Goal: Task Accomplishment & Management: Manage account settings

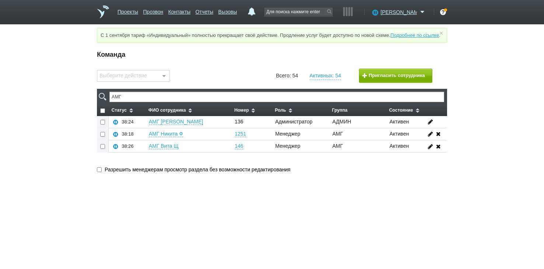
type input "АМГ"
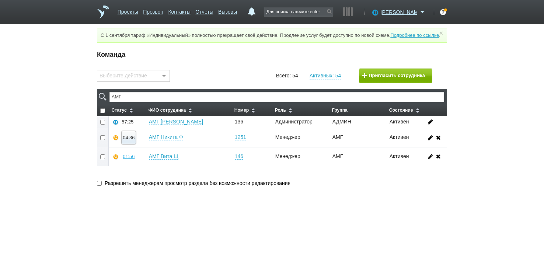
click at [127, 140] on div "04:36" at bounding box center [129, 138] width 12 height 6
click at [153, 117] on button "Прослушать" at bounding box center [150, 111] width 57 height 13
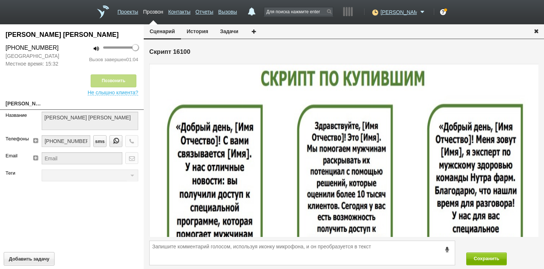
click at [536, 31] on icon "button" at bounding box center [536, 31] width 8 height 6
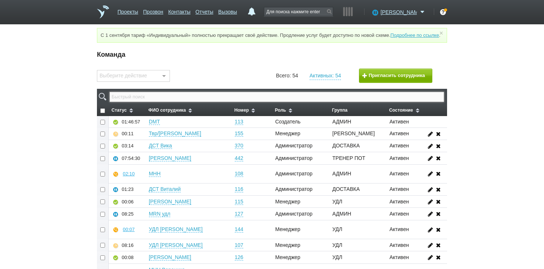
click at [210, 102] on input "text" at bounding box center [276, 97] width 335 height 10
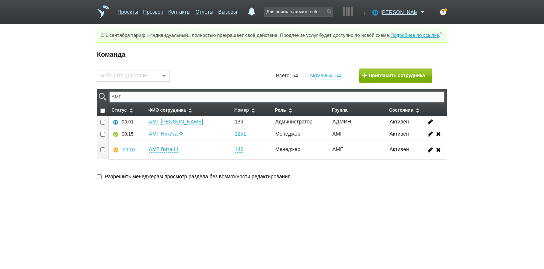
type input "АМГ"
click at [127, 153] on div "00:47" at bounding box center [129, 150] width 12 height 6
click at [139, 130] on button "Прослушать" at bounding box center [150, 123] width 57 height 13
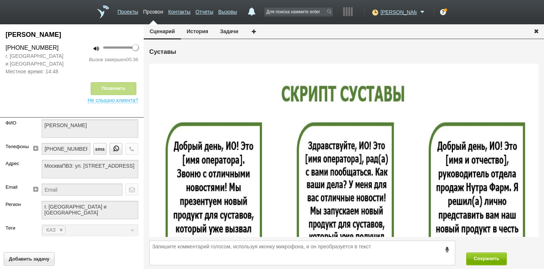
click at [534, 31] on icon "button" at bounding box center [536, 31] width 8 height 6
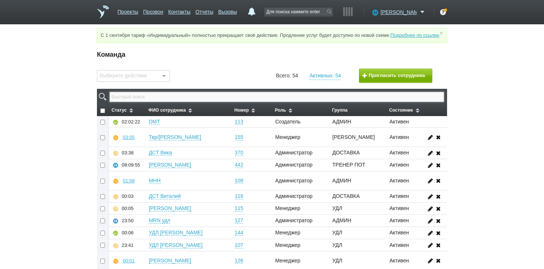
click at [285, 102] on input "text" at bounding box center [276, 97] width 335 height 10
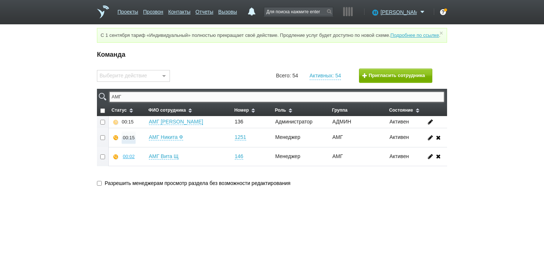
type input "АМГ"
click at [124, 140] on div "00:15" at bounding box center [129, 138] width 12 height 6
click at [140, 118] on button "Прослушать" at bounding box center [150, 111] width 57 height 13
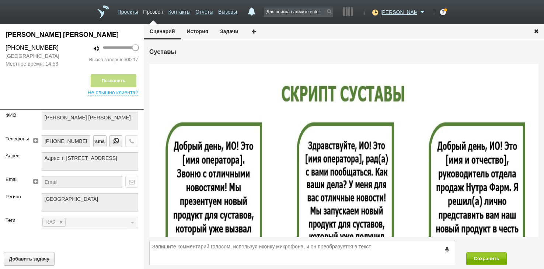
click at [535, 32] on icon "button" at bounding box center [536, 31] width 8 height 6
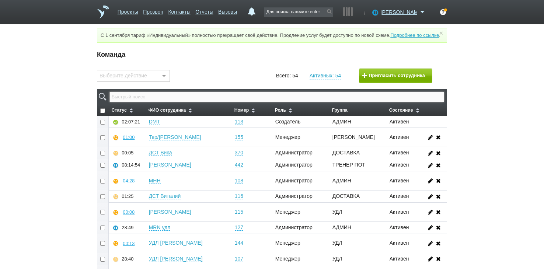
click at [219, 102] on input "text" at bounding box center [276, 97] width 335 height 10
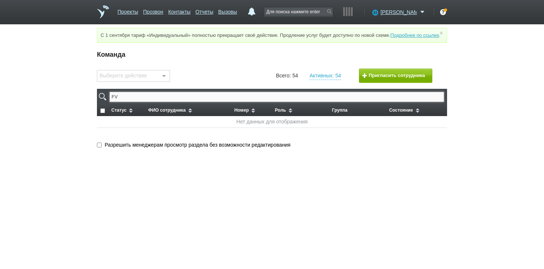
type input "F"
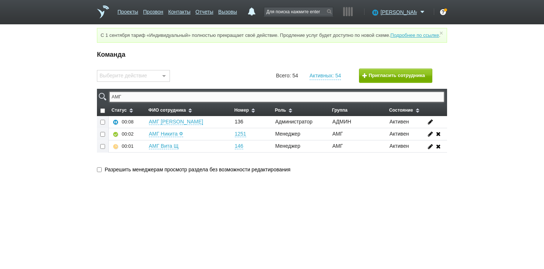
type input "АМГ"
click at [128, 152] on td "00:01" at bounding box center [127, 146] width 37 height 12
click at [213, 11] on link "Отчеты" at bounding box center [204, 10] width 18 height 11
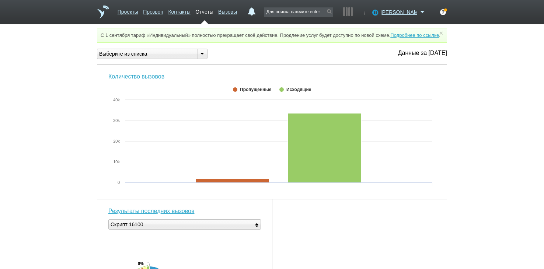
click at [178, 57] on div "Выберите из списка" at bounding box center [144, 54] width 94 height 8
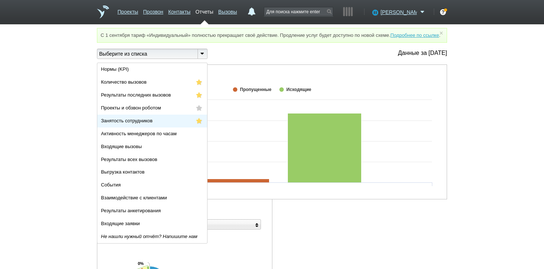
click at [158, 128] on li "Занятость сотрудников" at bounding box center [152, 121] width 110 height 13
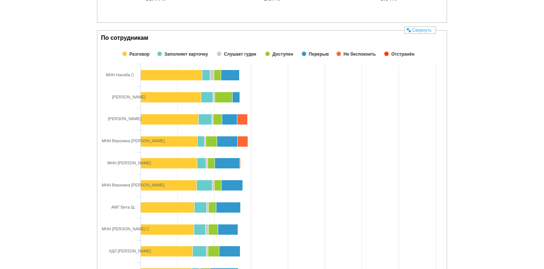
scroll to position [74, 0]
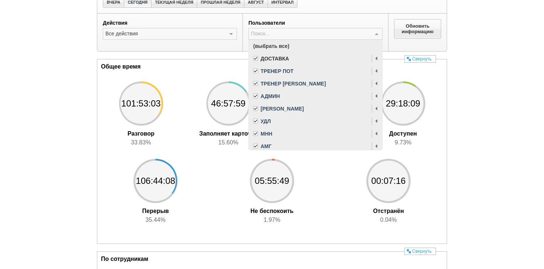
click at [300, 50] on span "(выбрать все)" at bounding box center [315, 46] width 133 height 13
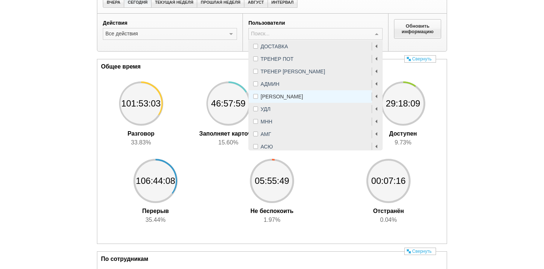
scroll to position [0, 0]
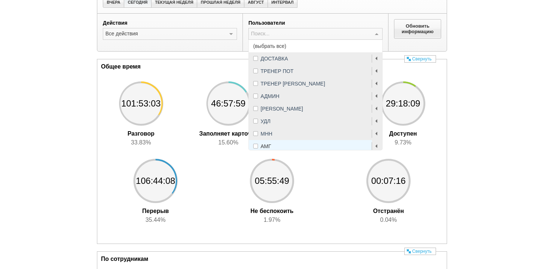
click at [279, 149] on div "АМГ" at bounding box center [315, 146] width 125 height 5
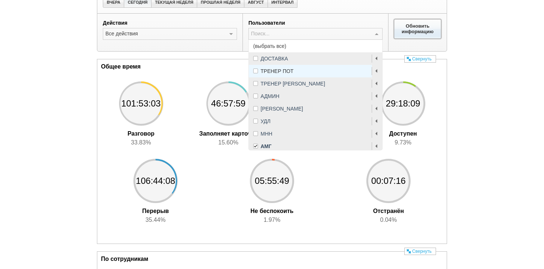
click at [407, 31] on button "Обновить информацию" at bounding box center [417, 28] width 47 height 19
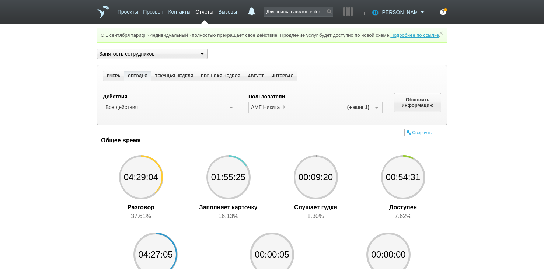
click at [397, 14] on span "[PERSON_NAME]" at bounding box center [399, 11] width 36 height 7
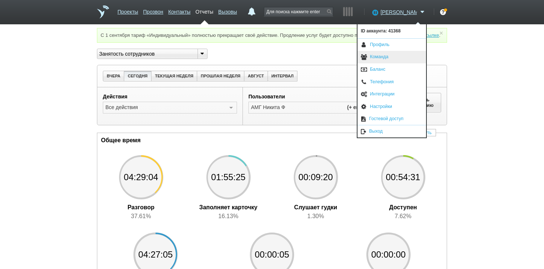
click at [388, 56] on link "Команда" at bounding box center [392, 57] width 69 height 13
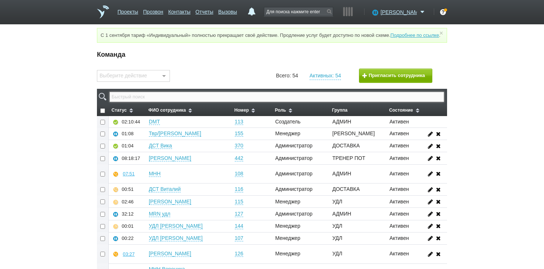
click at [237, 102] on input "text" at bounding box center [276, 97] width 335 height 10
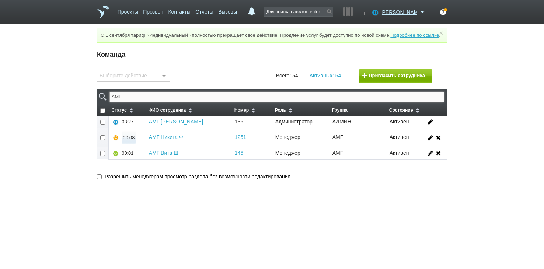
type input "АМГ"
click at [127, 140] on div "00:08" at bounding box center [129, 138] width 12 height 6
click at [146, 118] on button "Прослушать" at bounding box center [150, 111] width 57 height 13
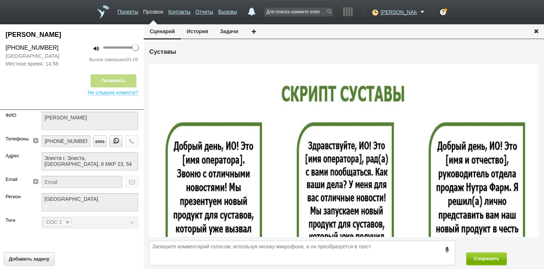
click at [536, 31] on icon "button" at bounding box center [536, 31] width 8 height 6
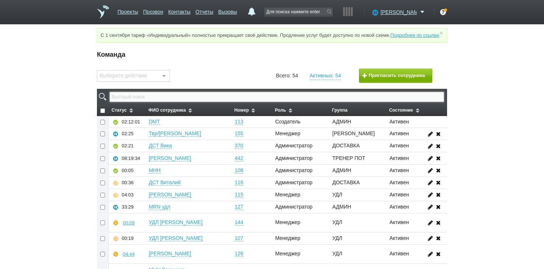
click at [306, 101] on input "text" at bounding box center [276, 97] width 335 height 10
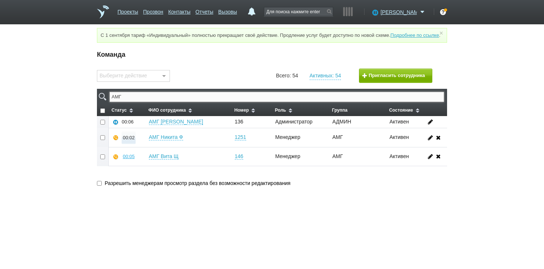
type input "АМГ"
click at [132, 140] on div "00:02" at bounding box center [129, 138] width 12 height 6
click at [142, 118] on button "Прослушать" at bounding box center [150, 111] width 57 height 13
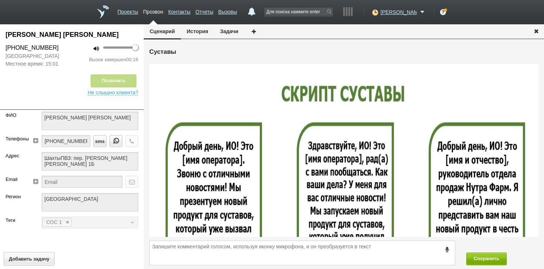
click at [538, 30] on icon "button" at bounding box center [536, 31] width 8 height 6
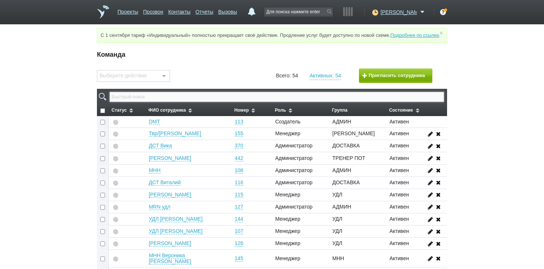
click at [293, 102] on input "text" at bounding box center [276, 97] width 335 height 10
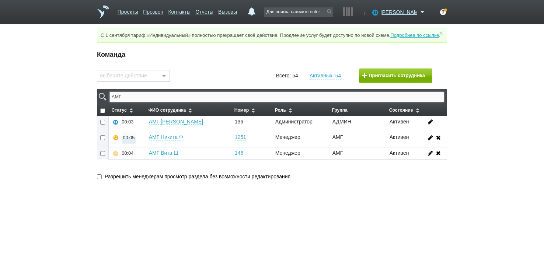
type input "АМГ"
click at [129, 140] on div "00:05" at bounding box center [129, 138] width 12 height 6
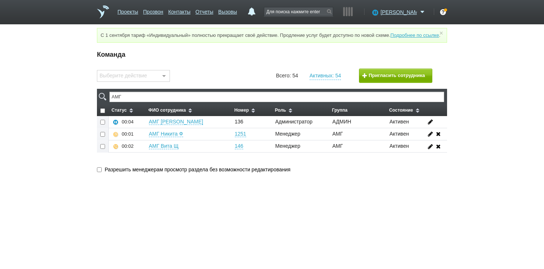
click at [147, 116] on th "ФИО сотрудника" at bounding box center [189, 110] width 86 height 11
checkbox input "false"
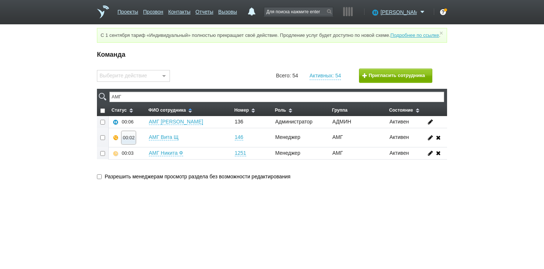
click at [129, 144] on button "00:02" at bounding box center [129, 137] width 14 height 13
click at [139, 118] on button "Прослушать" at bounding box center [150, 111] width 57 height 13
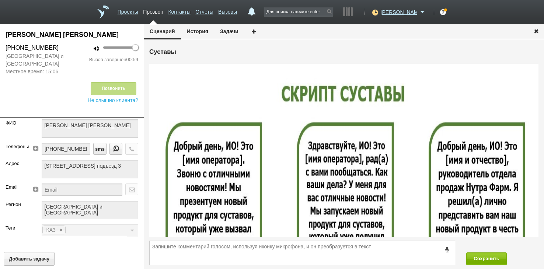
click at [537, 30] on icon "button" at bounding box center [536, 31] width 8 height 6
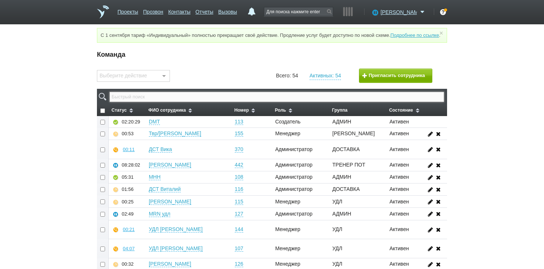
click at [238, 101] on input "text" at bounding box center [276, 97] width 335 height 10
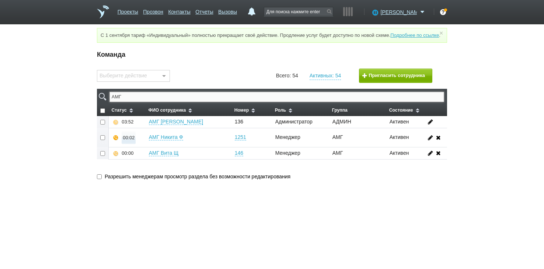
type input "АМГ"
click at [125, 140] on div "00:02" at bounding box center [129, 138] width 12 height 6
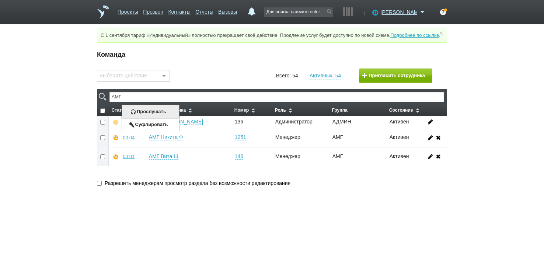
click at [155, 118] on button "Прослушать" at bounding box center [150, 111] width 57 height 13
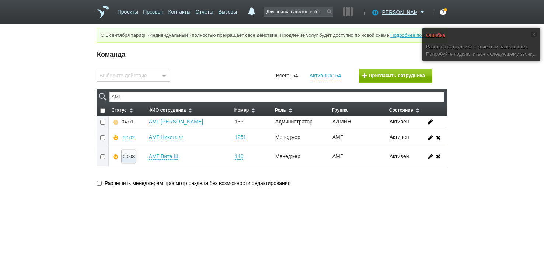
click at [129, 159] on div "00:08" at bounding box center [129, 157] width 12 height 6
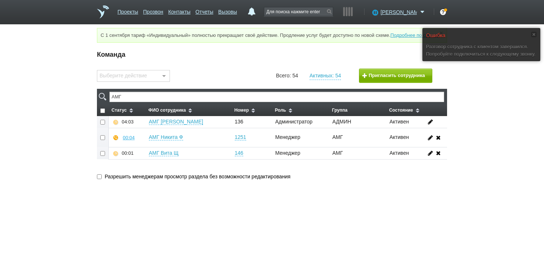
click at [149, 128] on td "АМГ [PERSON_NAME]" at bounding box center [189, 122] width 86 height 12
click at [128, 140] on div "00:05" at bounding box center [129, 138] width 12 height 6
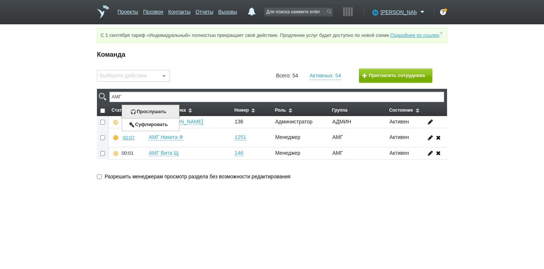
click at [147, 118] on button "Прослушать" at bounding box center [150, 111] width 57 height 13
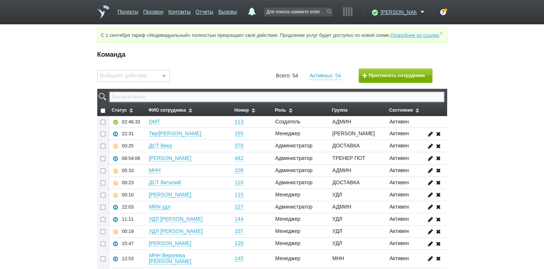
click at [195, 102] on input "text" at bounding box center [276, 97] width 335 height 10
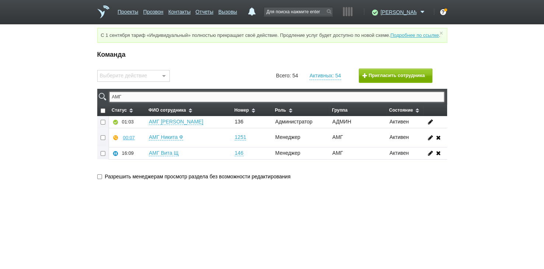
type input "АМГ"
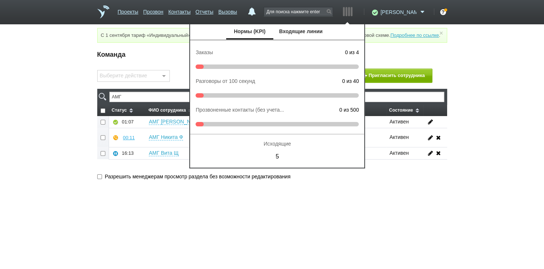
click at [397, 12] on span "[PERSON_NAME]" at bounding box center [399, 11] width 36 height 7
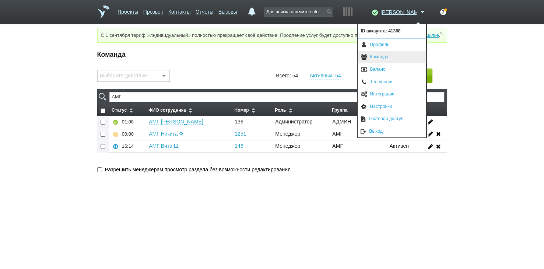
click at [375, 60] on link "Команда" at bounding box center [392, 57] width 69 height 13
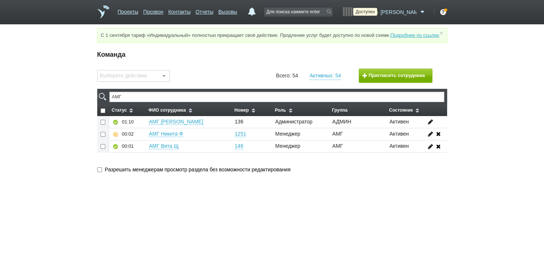
click at [379, 12] on icon at bounding box center [374, 11] width 10 height 7
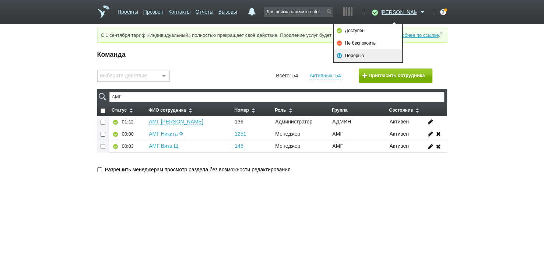
click at [363, 56] on link "Перерыв" at bounding box center [368, 55] width 69 height 13
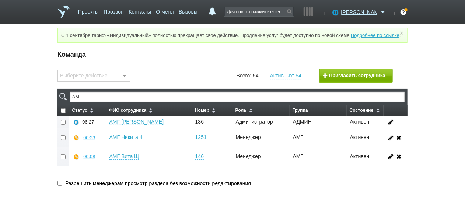
click at [290, 199] on html "Проекты Прозвон Контакты Отчеты Вызовы 0 10 сентября 2025 завтра неделя все Зап…" at bounding box center [232, 99] width 465 height 199
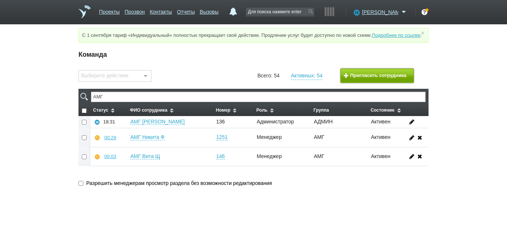
click at [398, 81] on button "Пригласить сотрудника" at bounding box center [378, 76] width 74 height 14
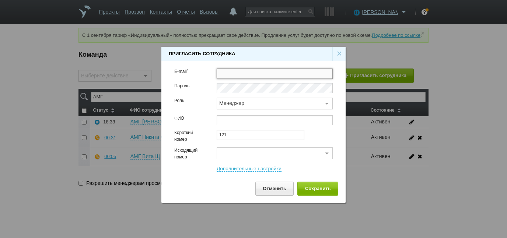
click at [257, 76] on input "text" at bounding box center [275, 74] width 116 height 10
paste input "[EMAIL_ADDRESS][DOMAIN_NAME]"
type input "[EMAIL_ADDRESS][DOMAIN_NAME]"
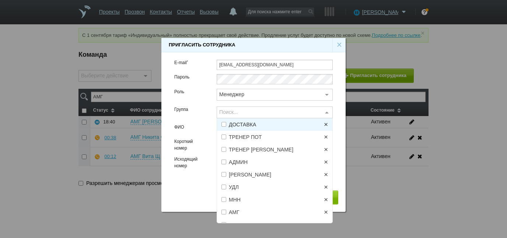
click at [233, 111] on div "Поиск..." at bounding box center [275, 113] width 116 height 12
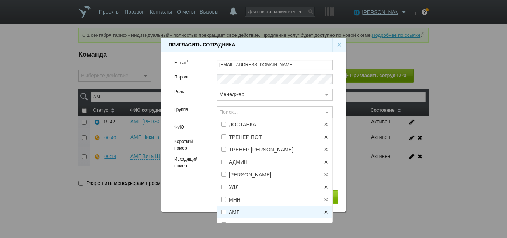
click at [241, 213] on span "АМГ" at bounding box center [278, 212] width 99 height 5
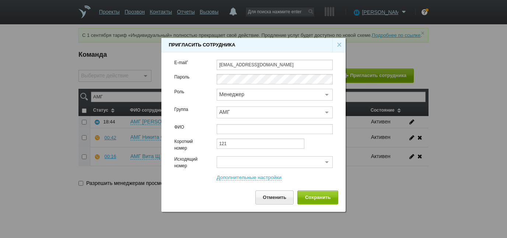
click at [195, 192] on div "Отменить Сохранить" at bounding box center [254, 198] width 170 height 14
click at [240, 127] on input "text" at bounding box center [275, 129] width 116 height 10
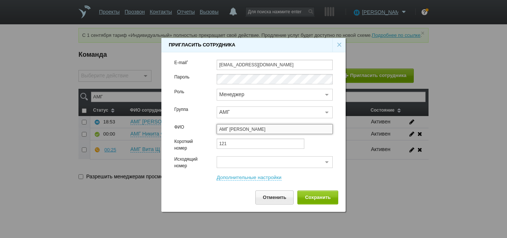
type input "АМГ [PERSON_NAME]"
click at [224, 161] on div at bounding box center [275, 162] width 116 height 12
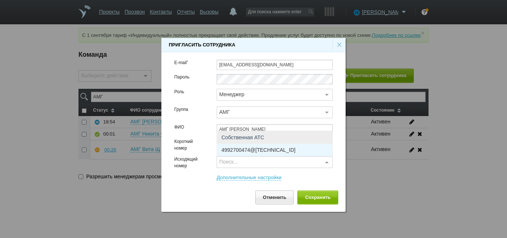
click at [237, 149] on span "4992700474@[TECHNICAL_ID]" at bounding box center [259, 149] width 74 height 5
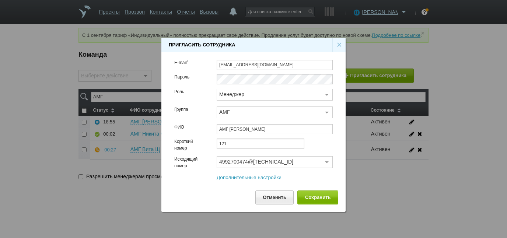
click at [261, 177] on link "Дополнительные настройки" at bounding box center [249, 178] width 65 height 6
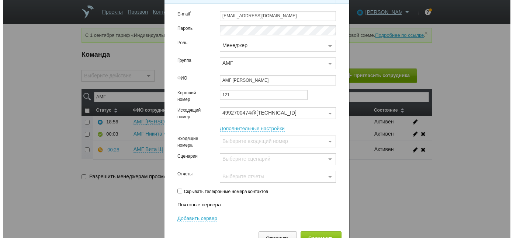
scroll to position [25, 0]
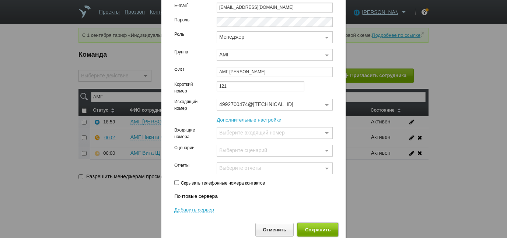
click at [318, 227] on button "Сохранить" at bounding box center [317, 230] width 41 height 14
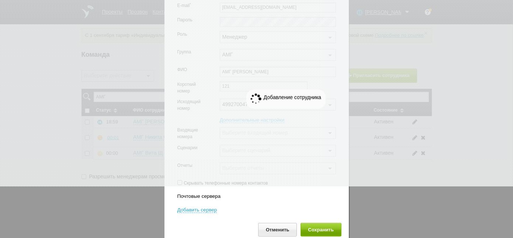
checkbox input "false"
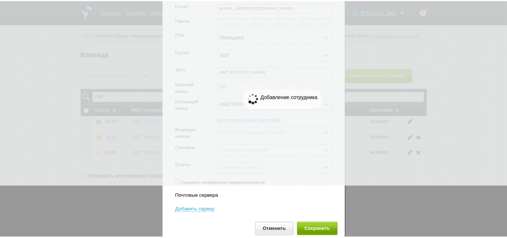
scroll to position [0, 0]
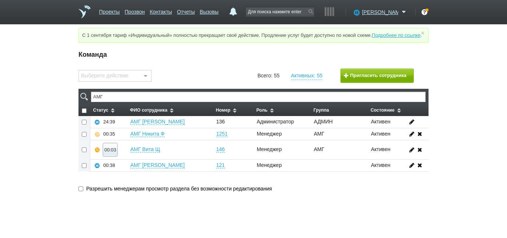
click at [109, 153] on div "00:03" at bounding box center [110, 150] width 12 height 6
click at [124, 130] on button "Прослушать" at bounding box center [132, 123] width 57 height 13
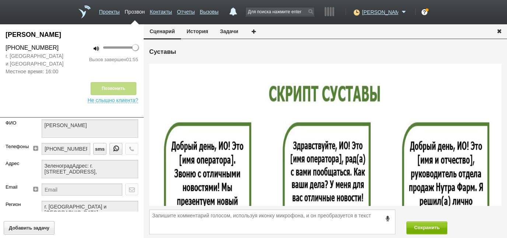
click at [502, 31] on icon "button" at bounding box center [499, 31] width 8 height 6
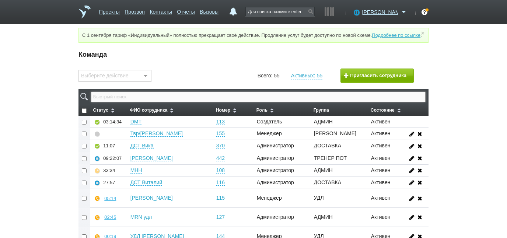
click at [237, 102] on input "text" at bounding box center [258, 97] width 335 height 10
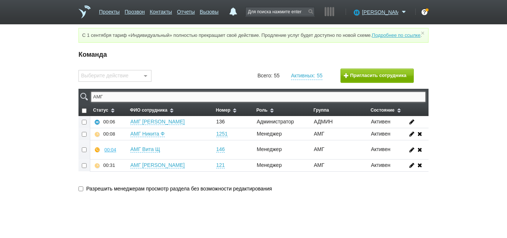
type input "АМГ"
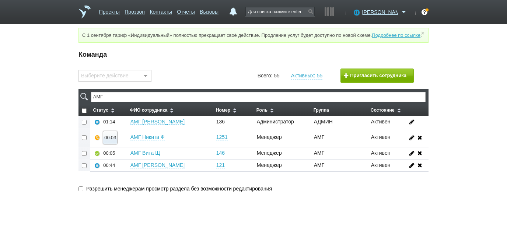
click at [106, 140] on div "00:03" at bounding box center [110, 138] width 12 height 6
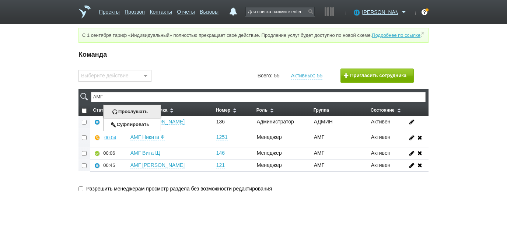
click at [118, 118] on button "Прослушать" at bounding box center [132, 111] width 57 height 13
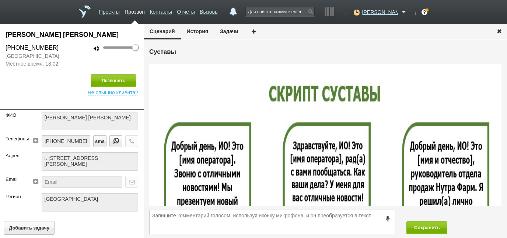
click at [500, 29] on icon "button" at bounding box center [499, 31] width 8 height 6
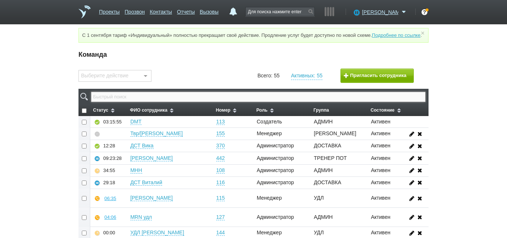
click at [345, 102] on input "text" at bounding box center [258, 97] width 335 height 10
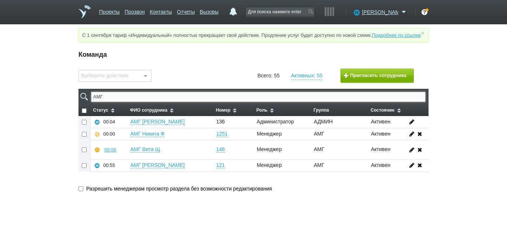
type input "АМГ"
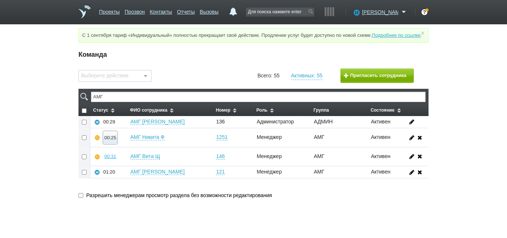
click at [114, 144] on button "00:25" at bounding box center [110, 137] width 14 height 13
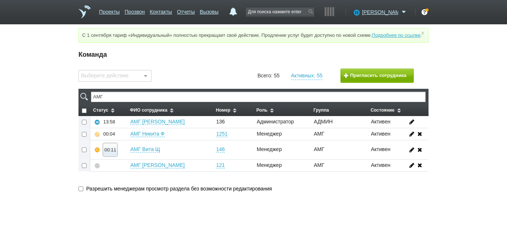
click at [105, 153] on div "00:11" at bounding box center [110, 150] width 12 height 6
click at [120, 129] on button "Прослушать" at bounding box center [132, 123] width 57 height 13
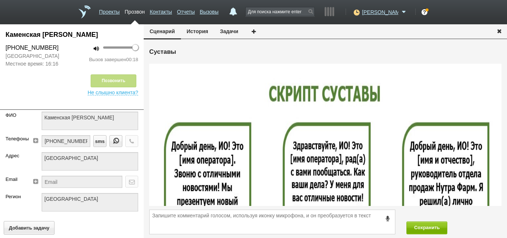
click at [500, 30] on icon "button" at bounding box center [499, 31] width 8 height 6
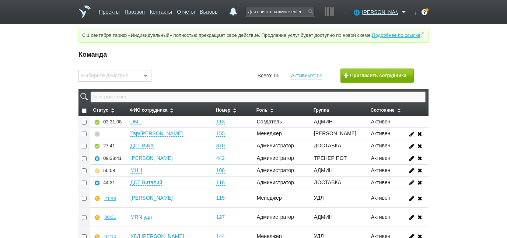
click at [144, 102] on input "text" at bounding box center [258, 97] width 335 height 10
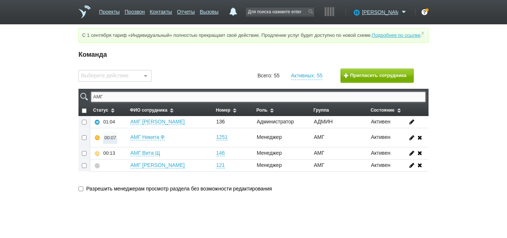
type input "АМГ"
click at [108, 140] on div "00:07" at bounding box center [110, 138] width 12 height 6
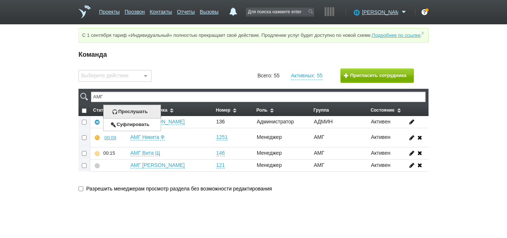
click at [125, 115] on button "Прослушать" at bounding box center [132, 111] width 57 height 13
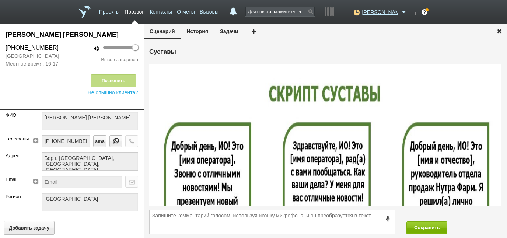
click at [499, 33] on icon "button" at bounding box center [499, 31] width 8 height 6
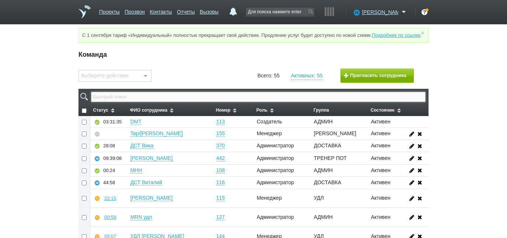
click at [314, 102] on input "text" at bounding box center [258, 97] width 335 height 10
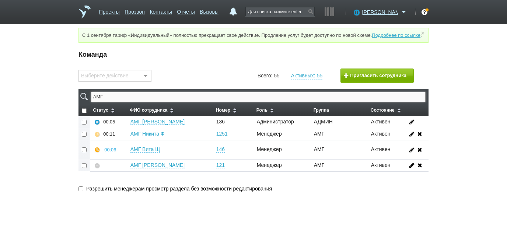
type input "АМГ"
click at [111, 153] on div "00:41" at bounding box center [110, 150] width 12 height 6
click at [132, 127] on button "Прослушать" at bounding box center [132, 123] width 57 height 13
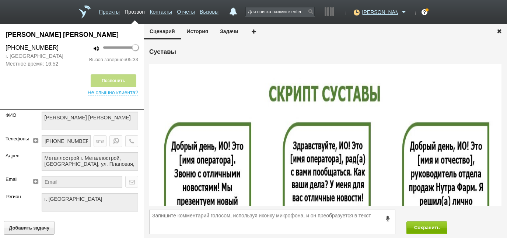
click at [500, 31] on icon "button" at bounding box center [499, 31] width 8 height 6
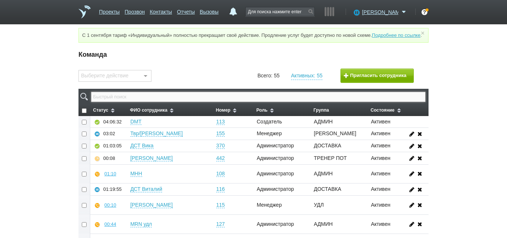
click at [143, 102] on input "text" at bounding box center [258, 97] width 335 height 10
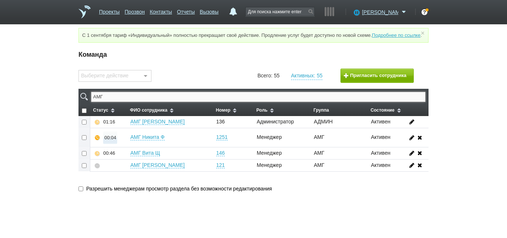
type input "АМГ"
click at [108, 140] on div "00:04" at bounding box center [110, 138] width 12 height 6
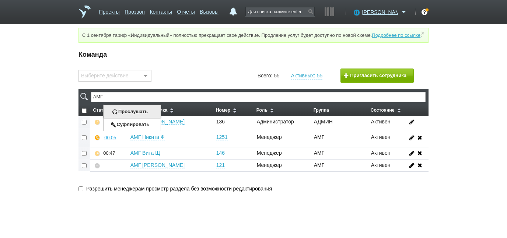
click at [126, 115] on button "Прослушать" at bounding box center [132, 111] width 57 height 13
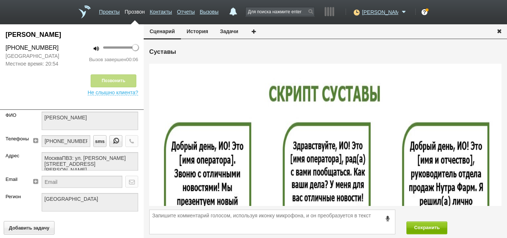
click at [499, 30] on icon "button" at bounding box center [499, 31] width 8 height 6
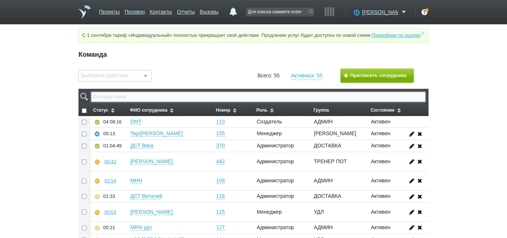
click at [208, 102] on input "text" at bounding box center [258, 97] width 335 height 10
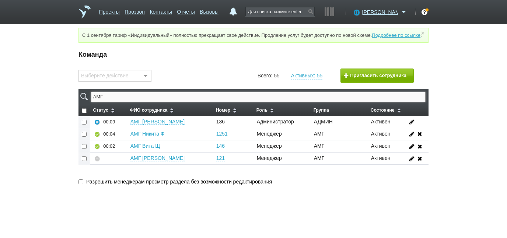
type input "АМГ"
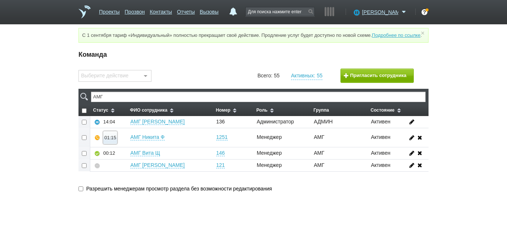
click at [107, 140] on div "01:15" at bounding box center [110, 138] width 12 height 6
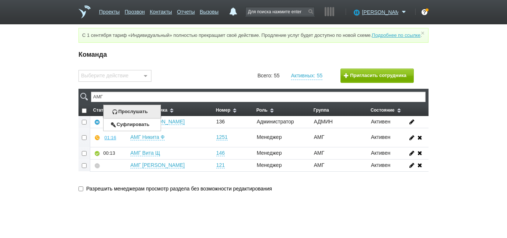
click at [130, 115] on button "Прослушать" at bounding box center [132, 111] width 57 height 13
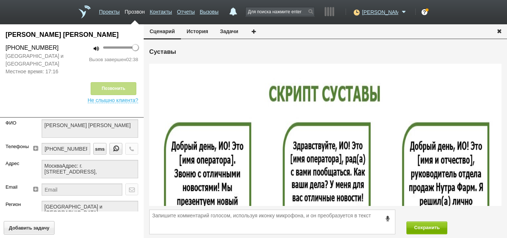
click at [499, 29] on icon "button" at bounding box center [499, 31] width 8 height 6
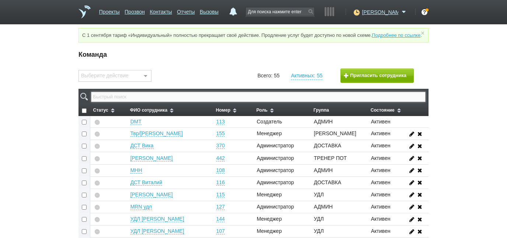
click at [276, 102] on input "text" at bounding box center [258, 97] width 335 height 10
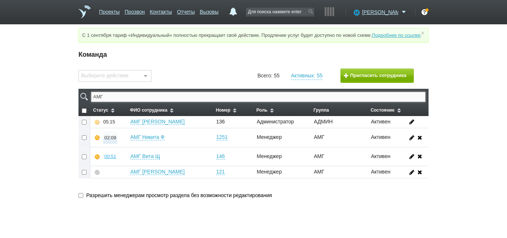
type input "АМГ"
click at [111, 144] on button "02:10" at bounding box center [110, 137] width 14 height 13
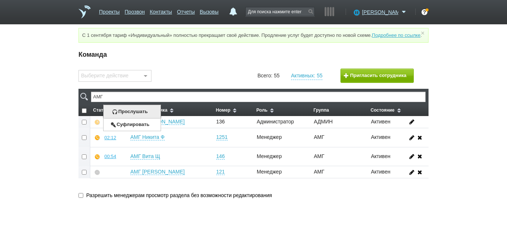
click at [123, 118] on button "Прослушать" at bounding box center [132, 111] width 57 height 13
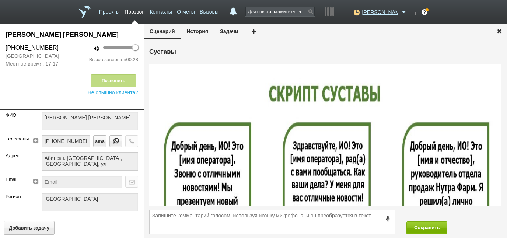
click at [502, 31] on icon "button" at bounding box center [499, 31] width 8 height 6
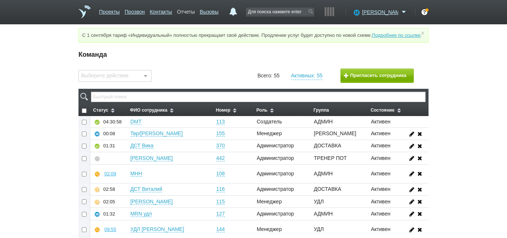
click at [187, 12] on link "Отчеты" at bounding box center [186, 10] width 18 height 11
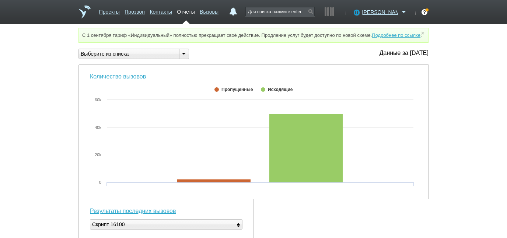
click at [158, 58] on div "Выберите из списка" at bounding box center [126, 54] width 94 height 8
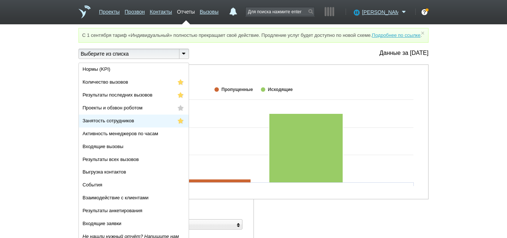
click at [150, 128] on li "Занятость сотрудников" at bounding box center [134, 121] width 110 height 13
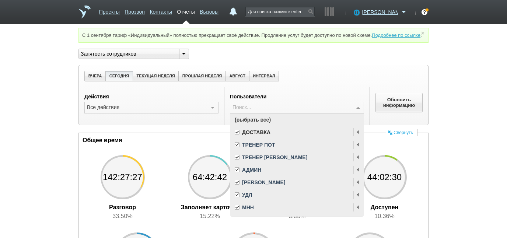
click at [245, 126] on span "(выбрать все)" at bounding box center [296, 120] width 133 height 13
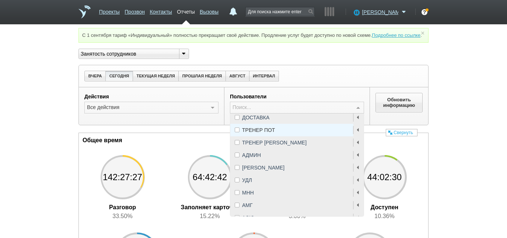
scroll to position [22, 0]
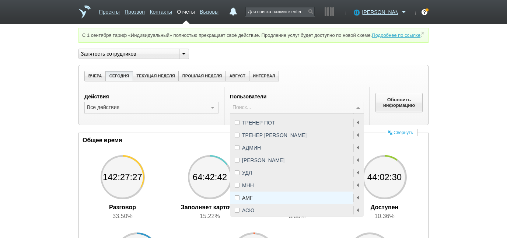
click at [240, 201] on span "АМГ" at bounding box center [296, 198] width 133 height 13
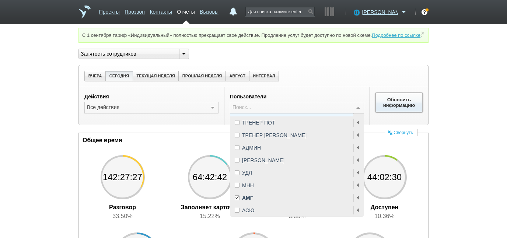
click at [384, 108] on button "Обновить информацию" at bounding box center [399, 102] width 47 height 19
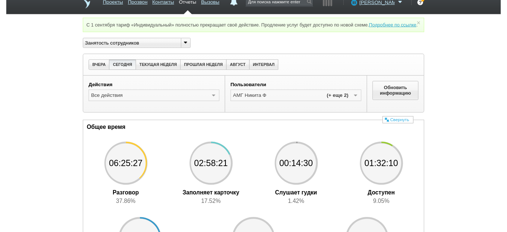
scroll to position [0, 0]
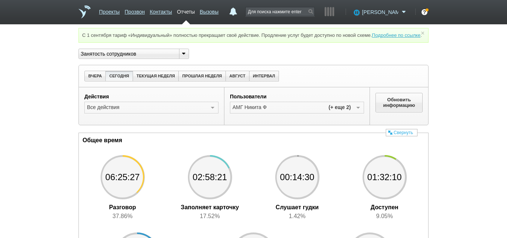
click at [390, 10] on span "[PERSON_NAME]" at bounding box center [380, 11] width 36 height 7
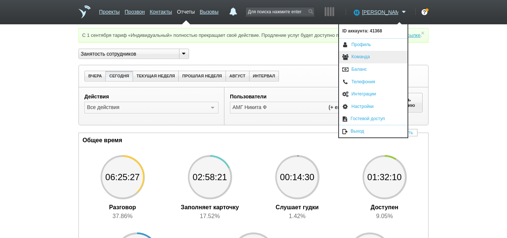
click at [377, 53] on link "Команда" at bounding box center [373, 57] width 69 height 13
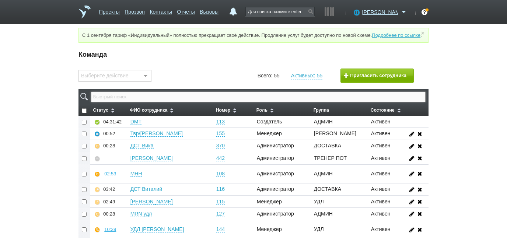
click at [254, 102] on input "text" at bounding box center [258, 97] width 335 height 10
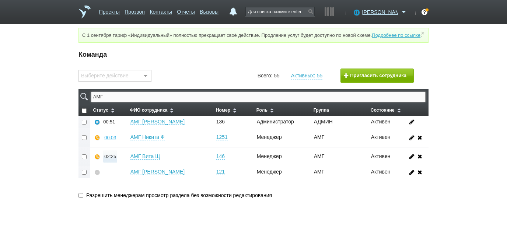
type input "АМГ"
click at [112, 159] on div "02:25" at bounding box center [110, 157] width 12 height 6
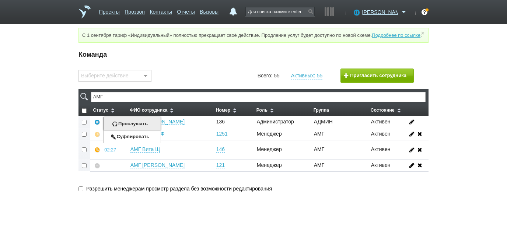
click at [124, 130] on button "Прослушать" at bounding box center [132, 123] width 57 height 13
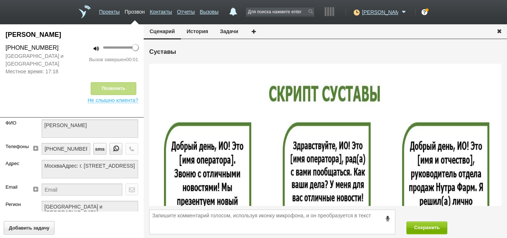
click at [500, 32] on icon "button" at bounding box center [499, 31] width 8 height 6
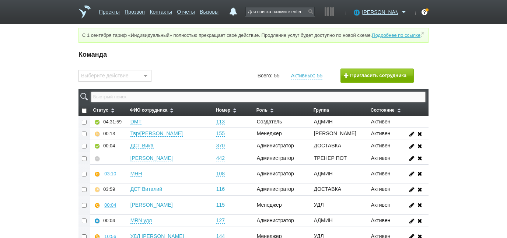
click at [320, 102] on input "text" at bounding box center [258, 97] width 335 height 10
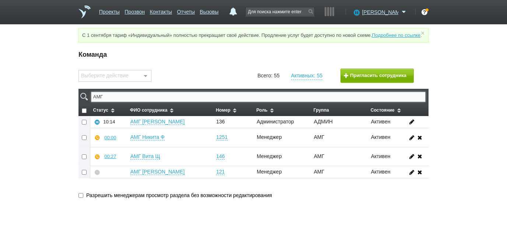
type input "АМГ"
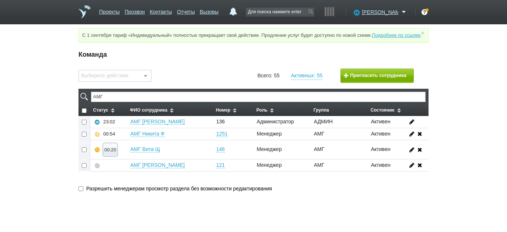
click at [113, 153] on div "00:20" at bounding box center [110, 150] width 12 height 6
click at [125, 130] on button "Прослушать" at bounding box center [132, 123] width 57 height 13
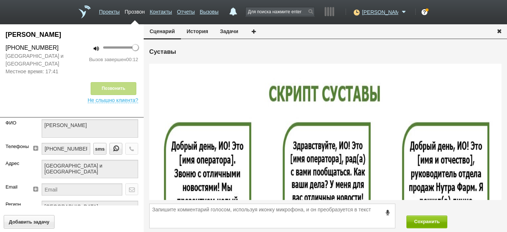
click at [499, 31] on icon "button" at bounding box center [499, 31] width 8 height 6
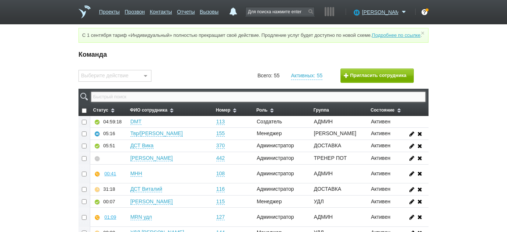
click at [150, 102] on input "text" at bounding box center [258, 97] width 335 height 10
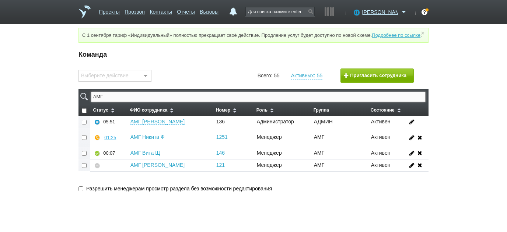
type input "АМГ"
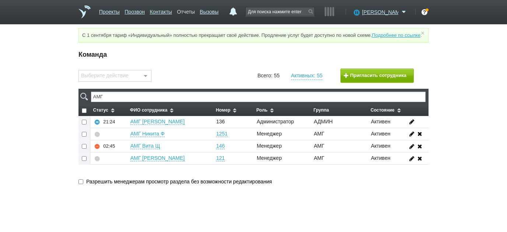
click at [195, 14] on link "Отчеты" at bounding box center [186, 10] width 18 height 11
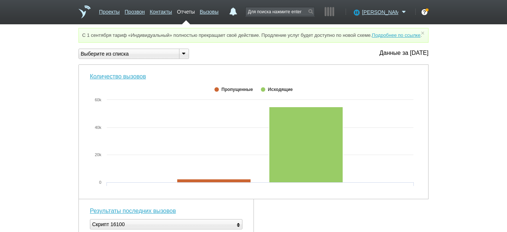
click at [156, 58] on div "Выберите из списка" at bounding box center [126, 54] width 94 height 8
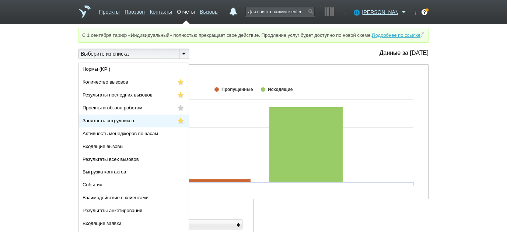
click at [148, 126] on li "Занятость сотрудников" at bounding box center [134, 121] width 110 height 13
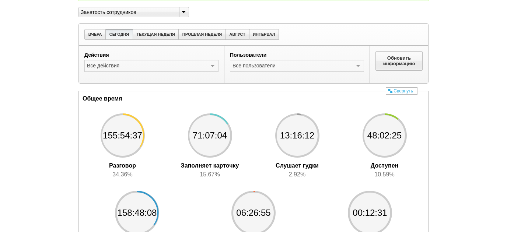
scroll to position [37, 0]
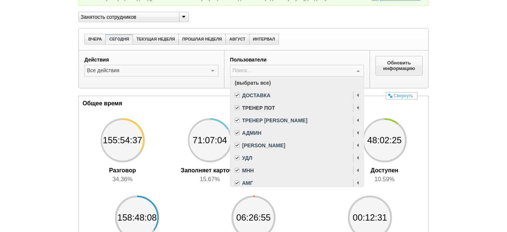
click at [244, 89] on span "(выбрать все)" at bounding box center [296, 83] width 133 height 13
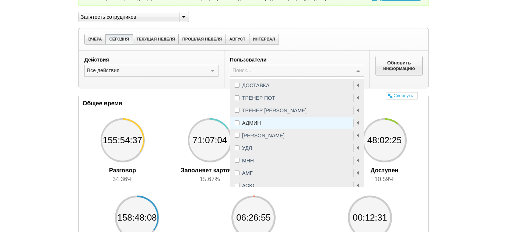
scroll to position [15, 0]
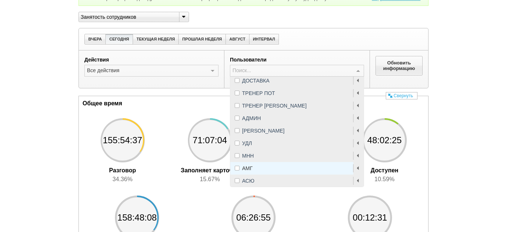
click at [255, 171] on div "АМГ" at bounding box center [297, 168] width 125 height 5
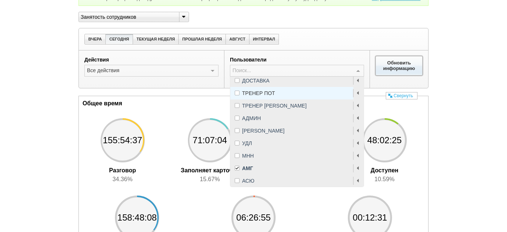
click at [390, 75] on button "Обновить информацию" at bounding box center [399, 65] width 47 height 19
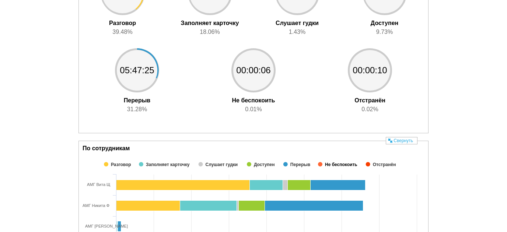
scroll to position [328, 0]
